Goal: Task Accomplishment & Management: Manage account settings

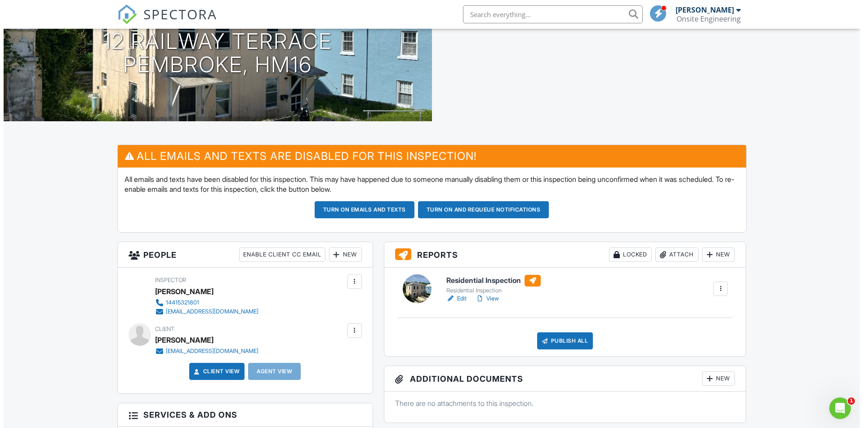
scroll to position [135, 0]
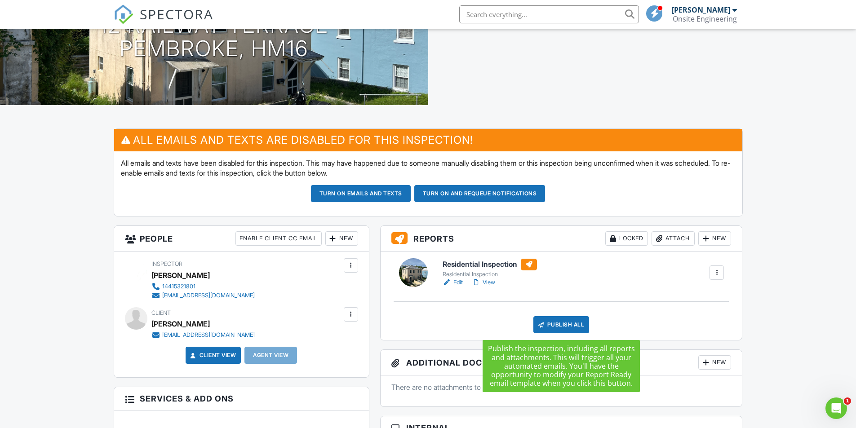
click at [553, 326] on div "Publish All" at bounding box center [562, 325] width 56 height 17
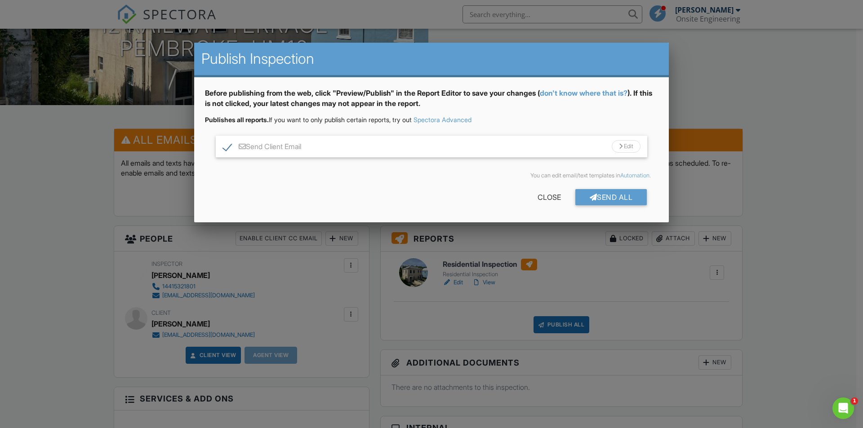
click at [230, 144] on label "Send Client Email" at bounding box center [262, 148] width 78 height 11
checkbox input "false"
click at [620, 196] on div "Send All" at bounding box center [611, 197] width 72 height 16
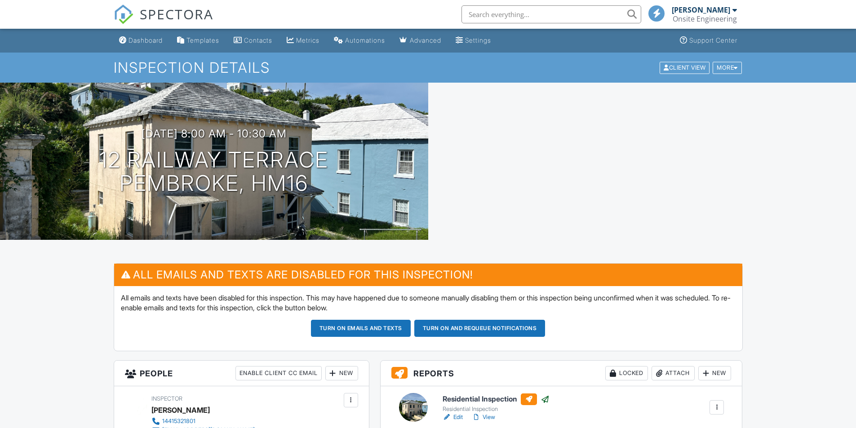
scroll to position [135, 0]
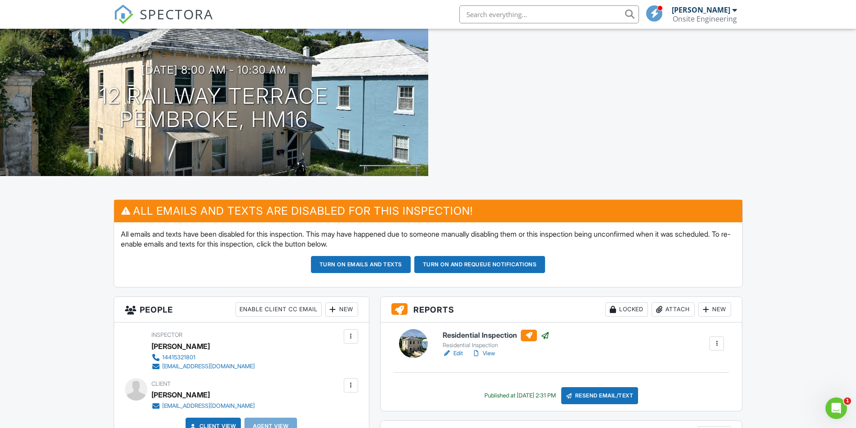
scroll to position [0, 0]
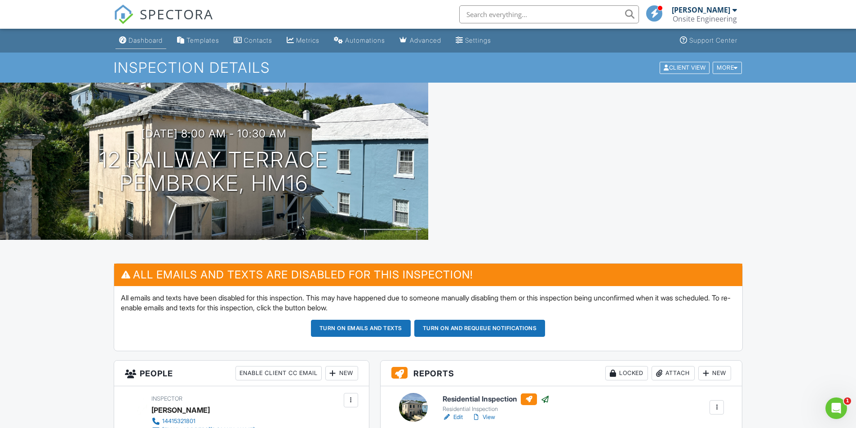
click at [142, 42] on div "Dashboard" at bounding box center [146, 40] width 34 height 8
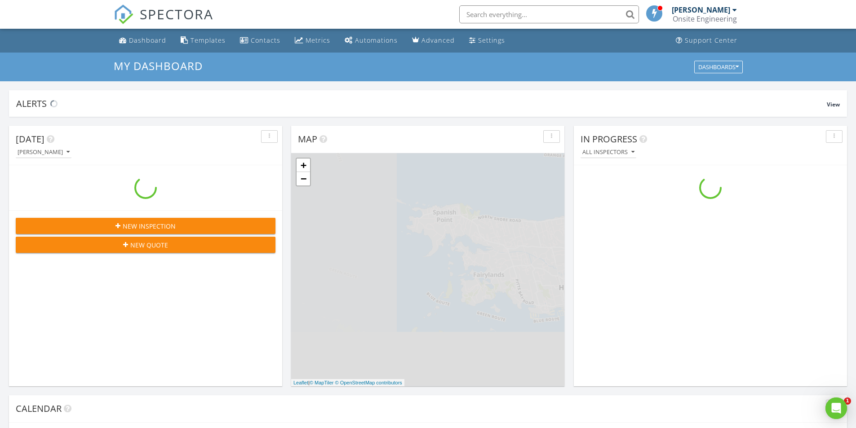
scroll to position [832, 870]
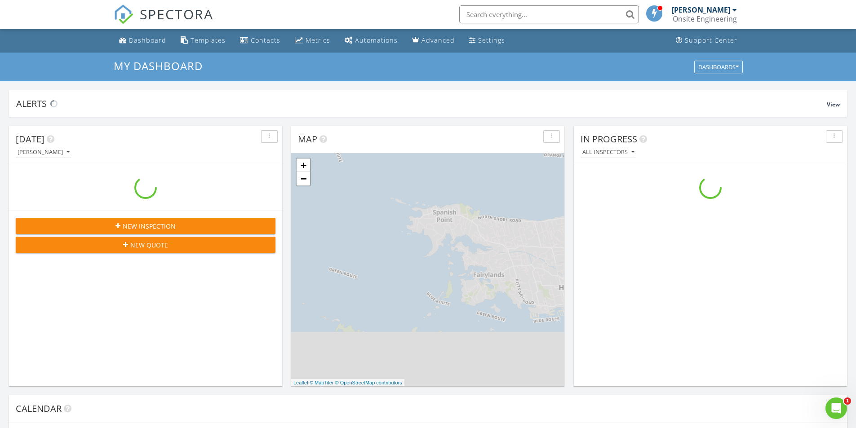
scroll to position [832, 870]
